Goal: Task Accomplishment & Management: Manage account settings

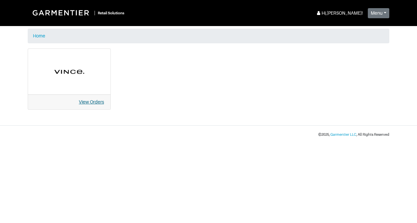
click at [89, 99] on link "View Orders" at bounding box center [91, 101] width 25 height 5
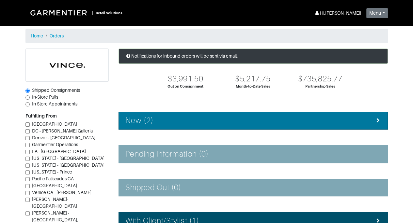
click at [144, 118] on h4 "New (2)" at bounding box center [139, 120] width 28 height 9
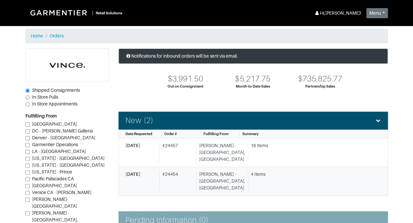
click at [177, 178] on link "[DATE] # 24454 [PERSON_NAME][GEOGRAPHIC_DATA], [GEOGRAPHIC_DATA] 4 Items" at bounding box center [252, 181] width 269 height 29
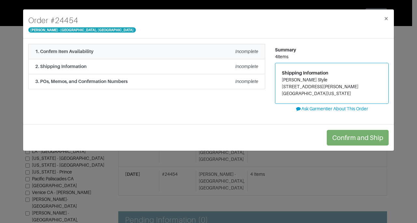
click at [157, 53] on div "1. Confirm Item Availability Incomplete" at bounding box center [146, 51] width 223 height 7
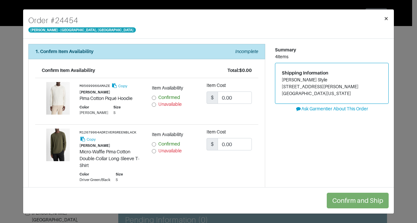
click at [389, 20] on span "×" at bounding box center [386, 18] width 5 height 9
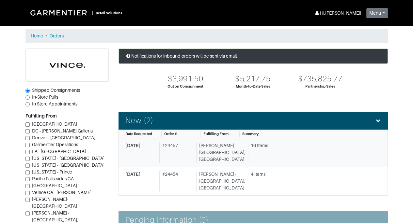
click at [250, 145] on div "16 Items" at bounding box center [312, 146] width 125 height 7
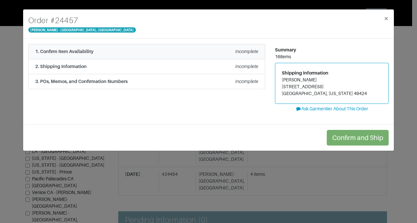
click at [246, 52] on em "Incomplete" at bounding box center [246, 51] width 23 height 5
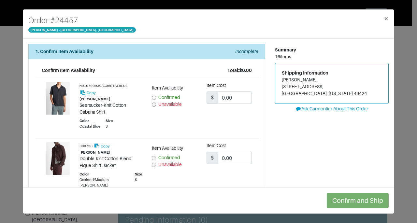
click at [155, 165] on div "Unavailable" at bounding box center [174, 164] width 45 height 7
click at [152, 164] on input "Unavailable" at bounding box center [154, 165] width 4 height 4
radio input "true"
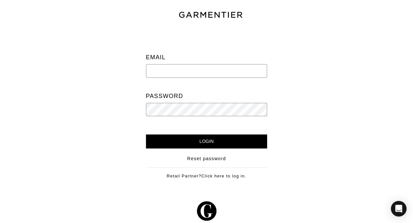
type input "[PERSON_NAME][EMAIL_ADDRESS][DOMAIN_NAME]"
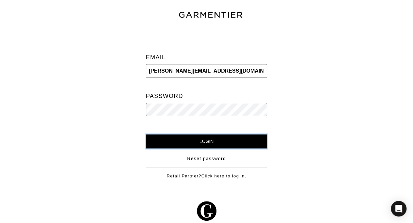
click at [204, 144] on input "Login" at bounding box center [206, 142] width 121 height 14
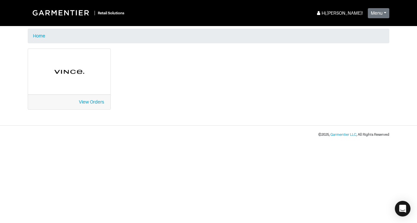
click at [98, 98] on div "View Orders" at bounding box center [69, 102] width 83 height 15
click at [98, 103] on link "View Orders" at bounding box center [91, 101] width 25 height 5
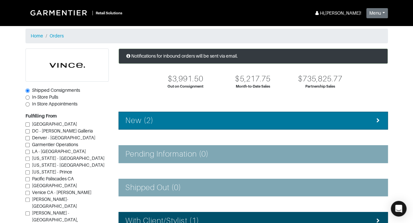
click at [158, 121] on div "New (2)" at bounding box center [252, 120] width 255 height 9
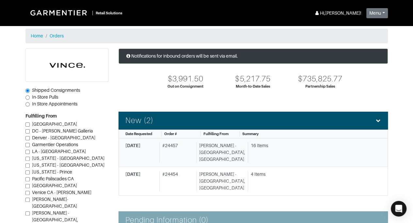
click at [226, 148] on div "Vince - Chicago, Oak Street" at bounding box center [220, 153] width 49 height 21
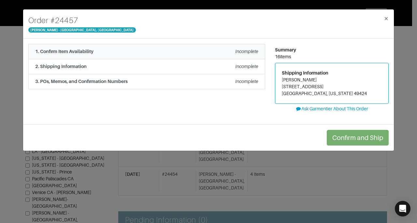
click at [246, 50] on em "Incomplete" at bounding box center [246, 51] width 23 height 5
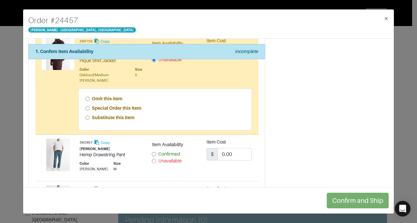
scroll to position [116, 0]
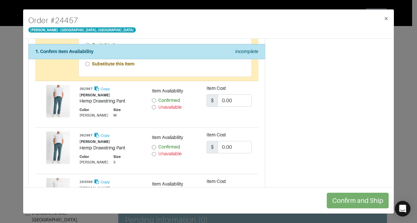
scroll to position [154, 0]
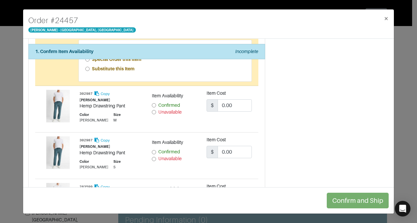
click at [153, 111] on input "Unavailable" at bounding box center [154, 112] width 4 height 4
radio input "true"
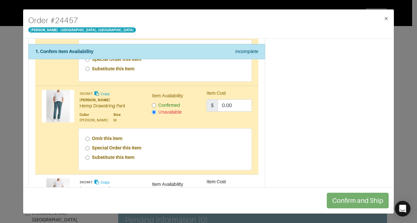
click at [120, 145] on strong "Special Order this Item" at bounding box center [117, 147] width 50 height 5
click at [90, 146] on input "Special Order this Item" at bounding box center [87, 148] width 4 height 4
radio input "true"
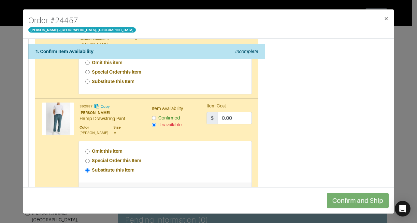
scroll to position [133, 0]
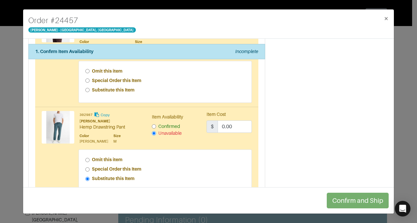
click at [127, 79] on strong "Special Order this Item" at bounding box center [117, 80] width 50 height 5
click at [90, 79] on input "Special Order this Item" at bounding box center [87, 81] width 4 height 4
radio input "true"
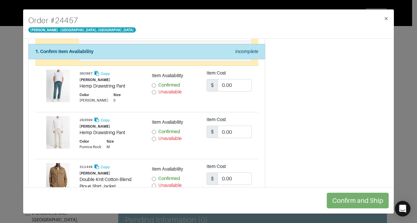
scroll to position [305, 0]
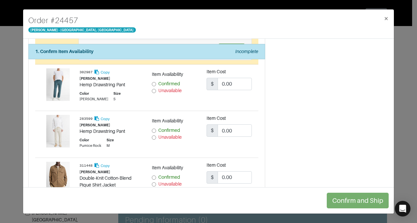
click at [152, 89] on input "Unavailable" at bounding box center [154, 91] width 4 height 4
radio input "true"
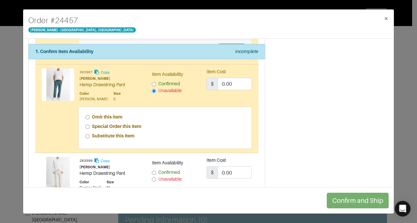
click at [118, 124] on strong "Special Order this Item" at bounding box center [117, 126] width 50 height 5
click at [90, 125] on input "Special Order this Item" at bounding box center [87, 127] width 4 height 4
radio input "true"
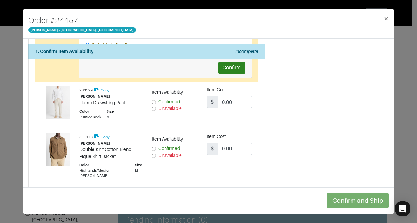
scroll to position [398, 0]
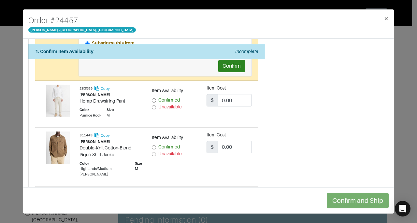
click at [171, 144] on span "Confirmed" at bounding box center [170, 146] width 22 height 5
click at [156, 145] on input "Confirmed" at bounding box center [154, 147] width 4 height 4
radio input "true"
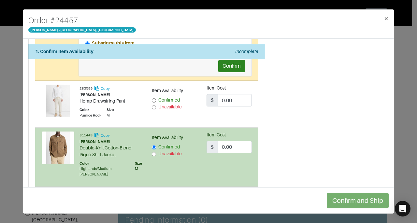
click at [166, 98] on span "Confirmed" at bounding box center [170, 100] width 22 height 5
click at [156, 98] on input "Confirmed" at bounding box center [154, 100] width 4 height 4
radio input "true"
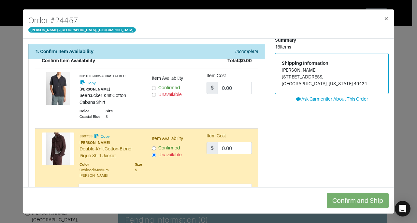
scroll to position [0, 0]
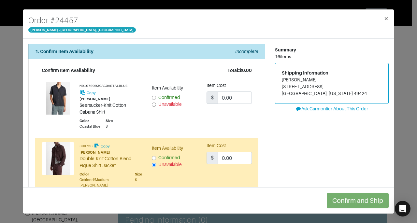
click at [170, 97] on span "Confirmed" at bounding box center [170, 97] width 22 height 5
click at [156, 97] on input "Confirmed" at bounding box center [154, 98] width 4 height 4
radio input "true"
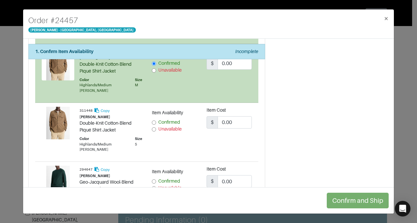
scroll to position [484, 0]
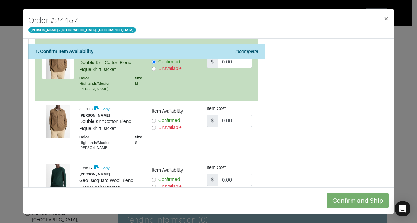
click at [168, 118] on span "Confirmed" at bounding box center [170, 120] width 22 height 5
click at [156, 119] on input "Confirmed" at bounding box center [154, 121] width 4 height 4
radio input "true"
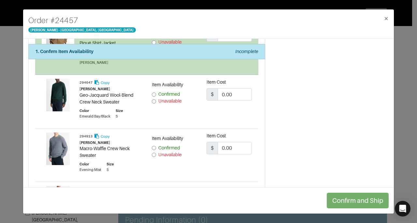
scroll to position [578, 0]
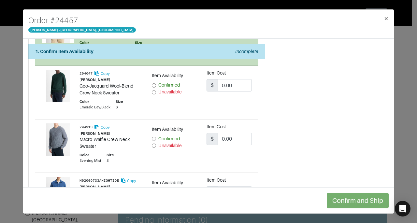
click at [169, 89] on span "Unavailable" at bounding box center [170, 91] width 23 height 5
click at [156, 90] on input "Unavailable" at bounding box center [154, 92] width 4 height 4
radio input "true"
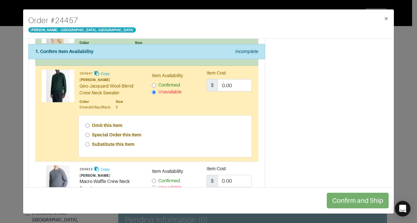
click at [127, 127] on div "Omit this item Special Order this Item Substitute this Item" at bounding box center [165, 136] width 173 height 41
click at [127, 132] on strong "Special Order this Item" at bounding box center [117, 134] width 50 height 5
click at [90, 133] on input "Special Order this Item" at bounding box center [87, 135] width 4 height 4
radio input "true"
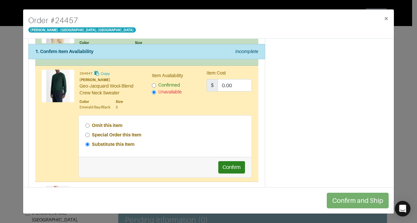
click at [309, 134] on div "Summary 16 items Shipping Information Cory Van Rhee 4427 Sunnycrest Ct Holland,…" at bounding box center [332, 79] width 124 height 1226
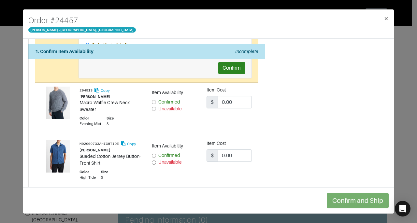
scroll to position [682, 0]
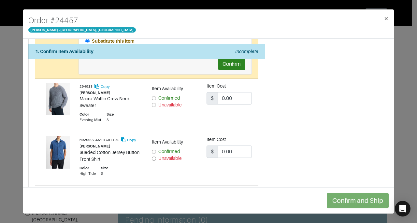
click at [152, 103] on input "Unavailable" at bounding box center [154, 105] width 4 height 4
radio input "true"
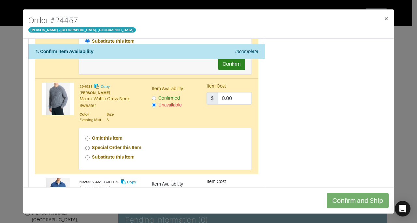
click at [104, 145] on strong "Special Order this Item" at bounding box center [117, 147] width 50 height 5
click at [90, 146] on input "Special Order this Item" at bounding box center [87, 148] width 4 height 4
radio input "true"
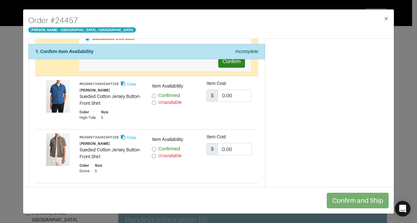
scroll to position [823, 0]
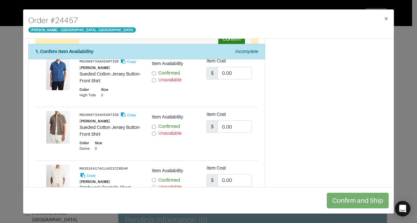
click at [159, 77] on span "Unavailable" at bounding box center [170, 79] width 23 height 5
click at [156, 78] on input "Unavailable" at bounding box center [154, 80] width 4 height 4
radio input "true"
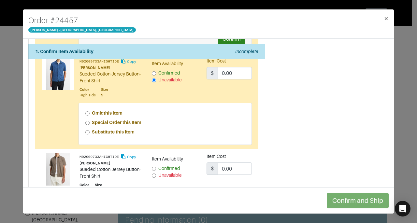
click at [125, 120] on strong "Special Order this Item" at bounding box center [117, 122] width 50 height 5
click at [90, 121] on input "Special Order this Item" at bounding box center [87, 123] width 4 height 4
radio input "true"
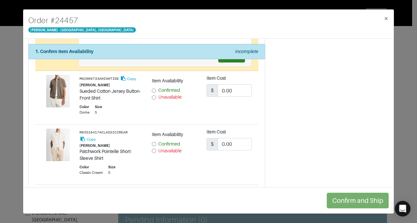
scroll to position [920, 0]
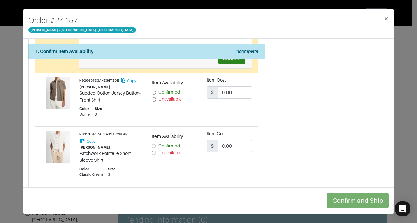
click at [156, 96] on div "Unavailable" at bounding box center [174, 99] width 45 height 7
click at [153, 98] on input "Unavailable" at bounding box center [154, 100] width 4 height 4
radio input "true"
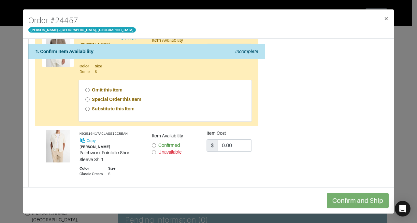
scroll to position [975, 0]
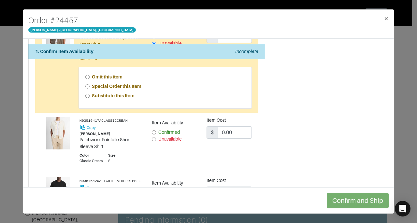
click at [98, 84] on strong "Special Order this Item" at bounding box center [117, 86] width 50 height 5
click at [90, 84] on input "Special Order this Item" at bounding box center [87, 86] width 4 height 4
radio input "true"
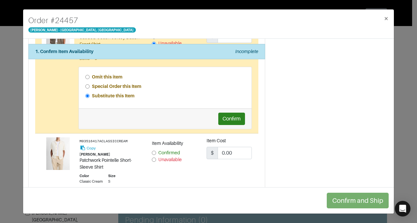
click at [153, 151] on input "Confirmed" at bounding box center [154, 153] width 4 height 4
radio input "true"
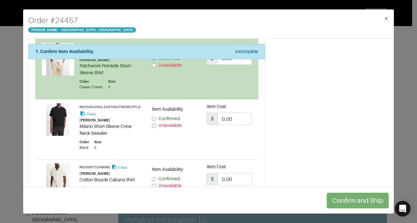
scroll to position [1090, 0]
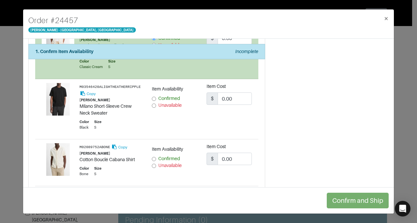
click at [154, 97] on input "Confirmed" at bounding box center [154, 99] width 4 height 4
radio input "true"
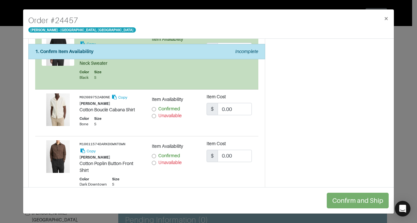
scroll to position [1151, 0]
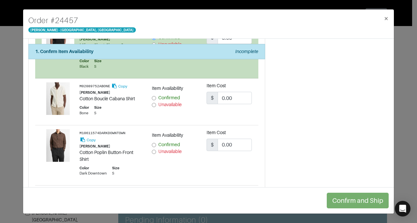
click at [152, 96] on input "Confirmed" at bounding box center [154, 98] width 4 height 4
radio input "true"
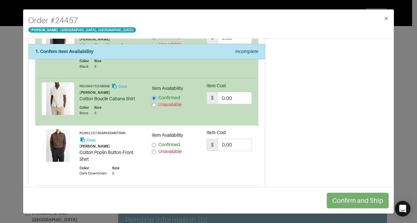
click at [154, 150] on input "Unavailable" at bounding box center [154, 152] width 4 height 4
radio input "true"
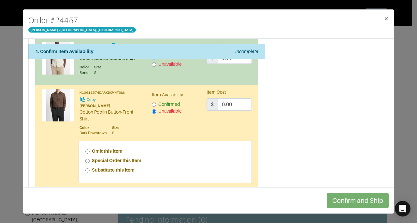
scroll to position [1201, 0]
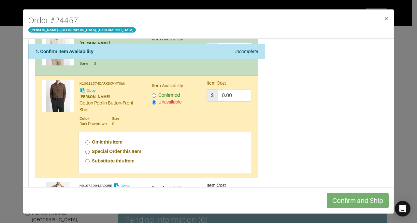
click at [120, 149] on strong "Special Order this Item" at bounding box center [117, 151] width 50 height 5
click at [90, 150] on input "Special Order this Item" at bounding box center [87, 152] width 4 height 4
radio input "true"
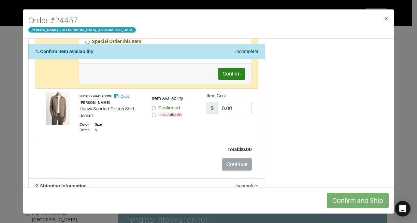
scroll to position [1304, 0]
